Goal: Task Accomplishment & Management: Complete application form

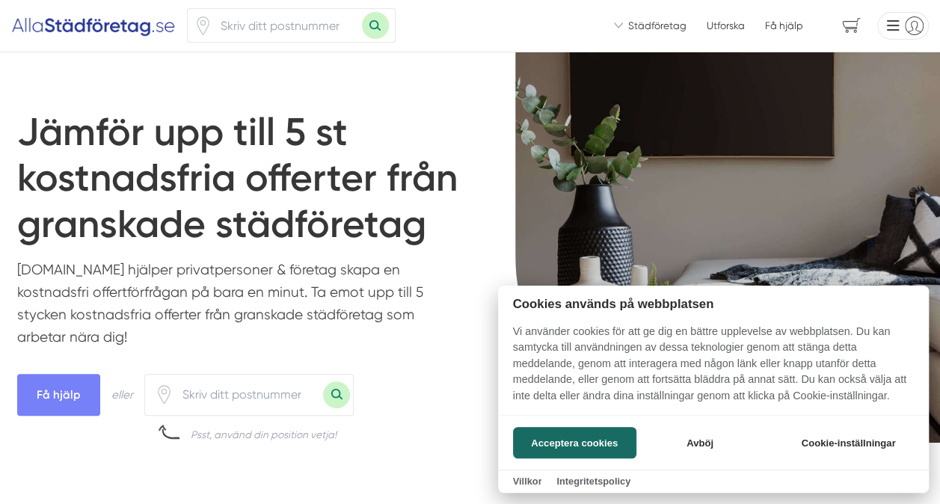
click at [257, 394] on div at bounding box center [470, 252] width 940 height 504
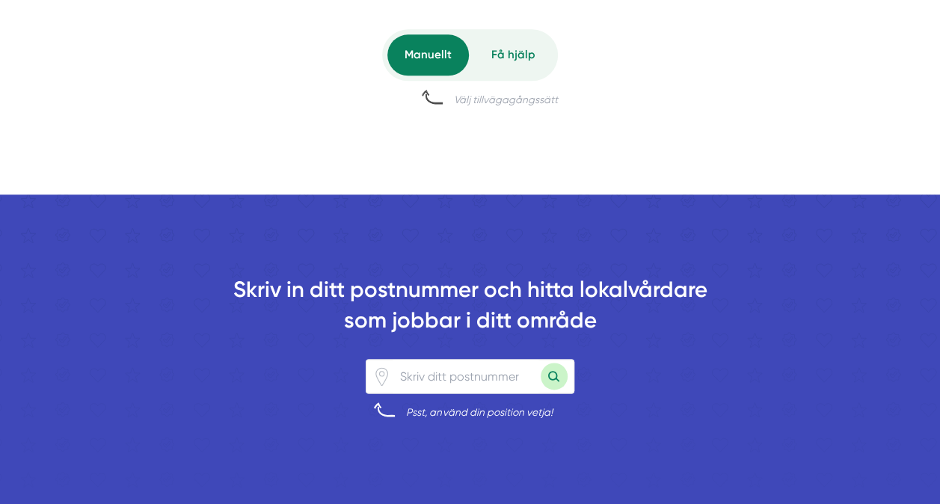
scroll to position [823, 0]
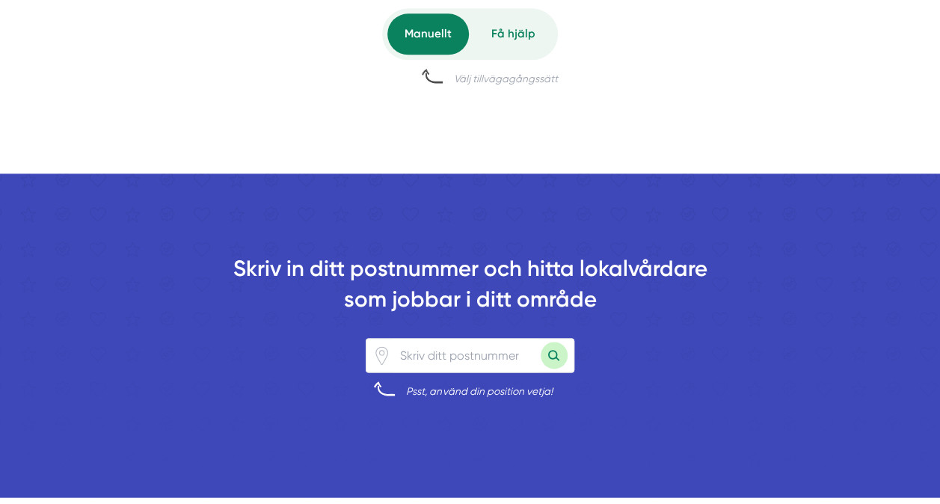
click at [447, 355] on input "number" at bounding box center [466, 355] width 150 height 33
